Goal: Transaction & Acquisition: Purchase product/service

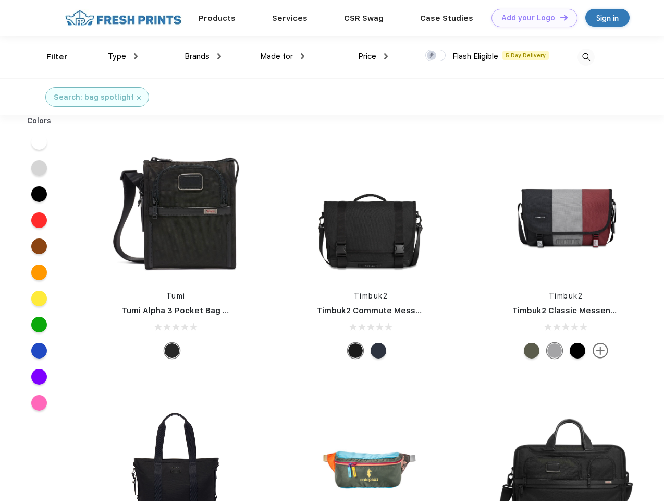
scroll to position [1, 0]
click at [531, 18] on link "Add your Logo Design Tool" at bounding box center [535, 18] width 86 height 18
click at [0, 0] on div "Design Tool" at bounding box center [0, 0] width 0 height 0
click at [560, 17] on link "Add your Logo Design Tool" at bounding box center [535, 18] width 86 height 18
click at [50, 57] on div "Filter" at bounding box center [56, 57] width 21 height 12
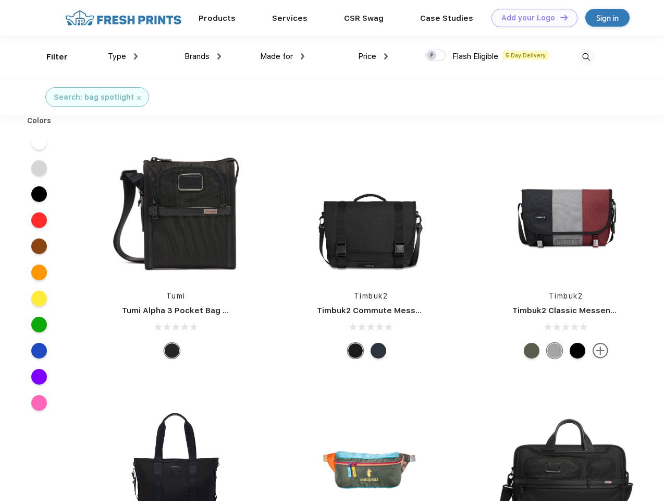
click at [123, 56] on span "Type" at bounding box center [117, 56] width 18 height 9
click at [203, 56] on span "Brands" at bounding box center [197, 56] width 25 height 9
click at [283, 56] on span "Made for" at bounding box center [276, 56] width 33 height 9
click at [373, 56] on span "Price" at bounding box center [367, 56] width 18 height 9
click at [436, 56] on div at bounding box center [435, 55] width 20 height 11
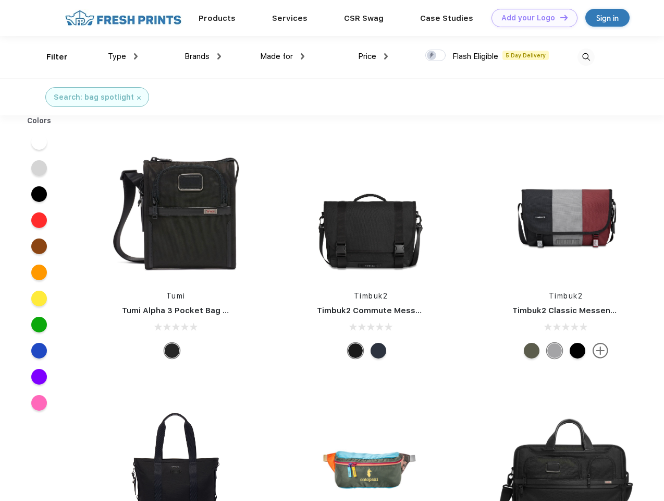
click at [432, 56] on input "checkbox" at bounding box center [428, 52] width 7 height 7
click at [586, 57] on img at bounding box center [586, 56] width 17 height 17
